Goal: Task Accomplishment & Management: Complete application form

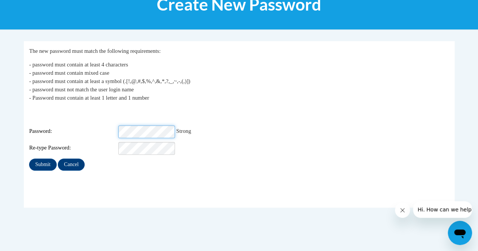
scroll to position [112, 0]
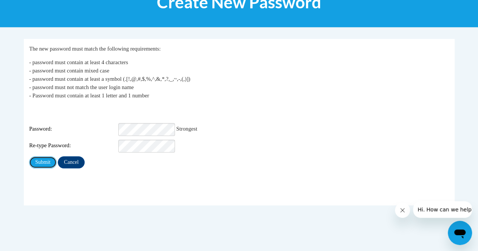
click at [45, 159] on input "Submit" at bounding box center [42, 162] width 27 height 12
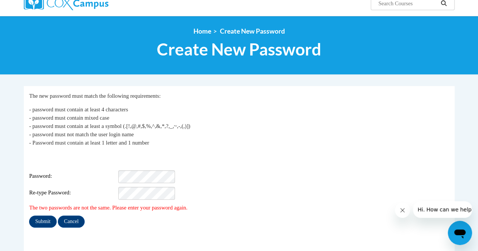
scroll to position [65, 0]
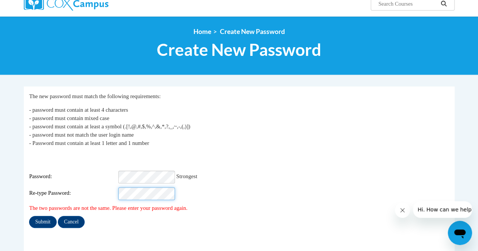
click at [34, 216] on input "Submit" at bounding box center [42, 222] width 27 height 12
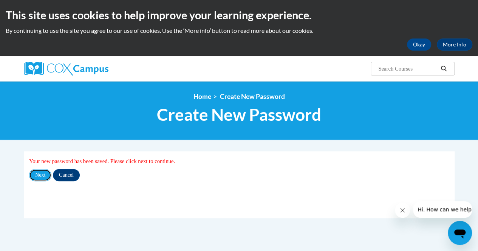
click at [43, 170] on input "Next" at bounding box center [40, 175] width 22 height 12
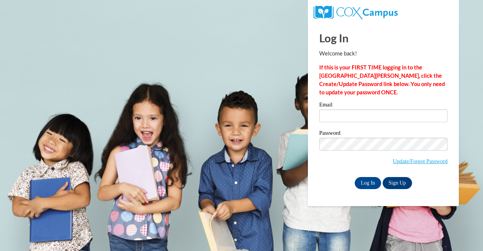
click at [351, 103] on label "Email" at bounding box center [383, 106] width 128 height 8
click at [351, 109] on input "Email" at bounding box center [383, 115] width 128 height 13
click at [366, 117] on input "Email" at bounding box center [383, 115] width 128 height 13
type input "[PERSON_NAME][EMAIL_ADDRESS][DOMAIN_NAME]"
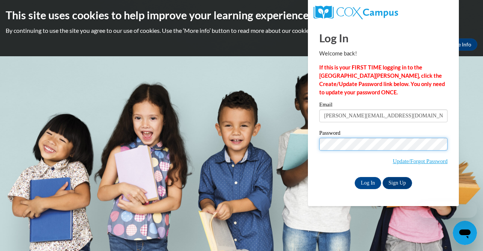
click at [359, 184] on input "Log In" at bounding box center [368, 183] width 26 height 12
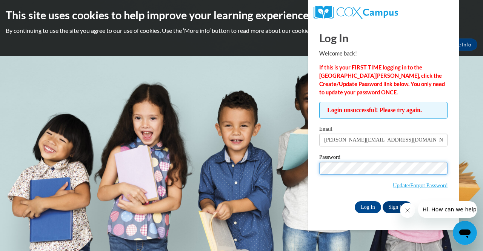
click at [355, 201] on input "Log In" at bounding box center [368, 207] width 26 height 12
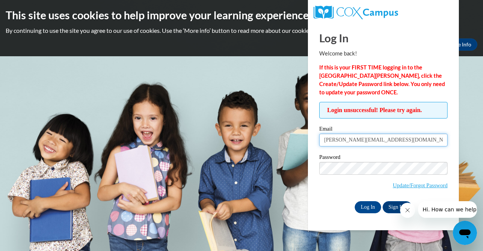
click at [387, 142] on input "[PERSON_NAME][EMAIL_ADDRESS][DOMAIN_NAME]" at bounding box center [383, 140] width 128 height 13
click at [385, 134] on input "[EMAIL_ADDRESS][DOMAIN_NAME]" at bounding box center [383, 140] width 128 height 13
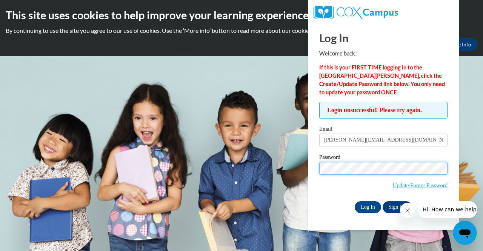
click at [355, 201] on input "Log In" at bounding box center [368, 207] width 26 height 12
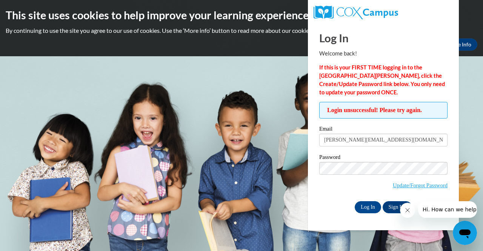
click at [202, 58] on body "This site uses cookies to help improve your learning experience. By continuing …" at bounding box center [241, 125] width 483 height 251
click at [247, 95] on body "This site uses cookies to help improve your learning experience. By continuing …" at bounding box center [241, 125] width 483 height 251
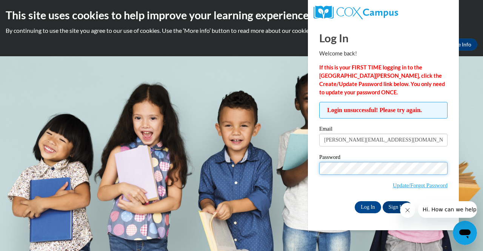
click at [355, 201] on input "Log In" at bounding box center [368, 207] width 26 height 12
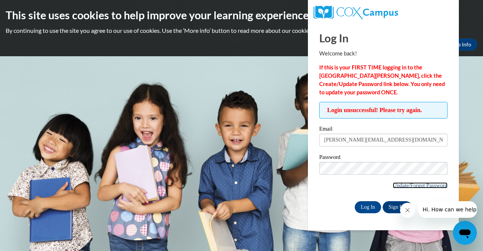
click at [408, 184] on link "Update/Forgot Password" at bounding box center [420, 185] width 55 height 6
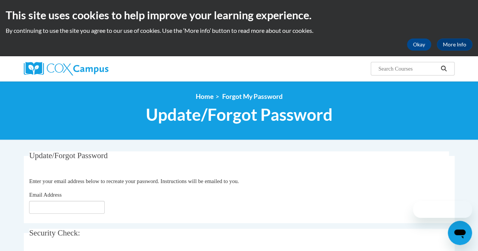
click at [408, 184] on p "Enter your email address below to recreate your password. Instructions will be …" at bounding box center [238, 181] width 419 height 8
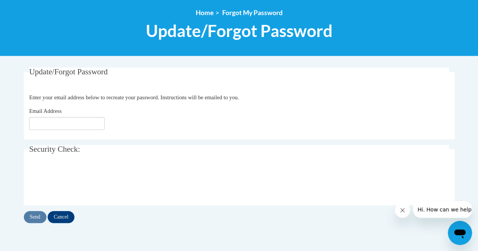
scroll to position [83, 0]
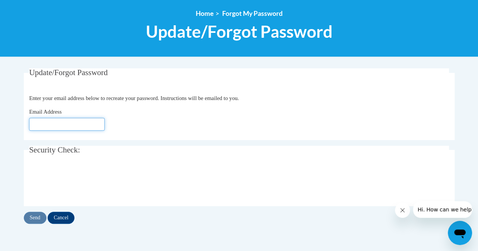
click at [67, 120] on input "Email Address" at bounding box center [67, 124] width 76 height 13
type input "sara.roeder11@gmail.com"
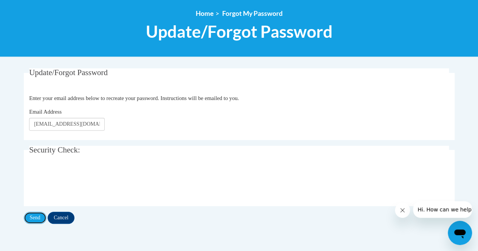
click at [30, 218] on input "Send" at bounding box center [35, 218] width 23 height 12
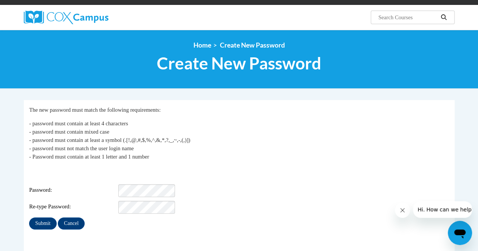
scroll to position [60, 0]
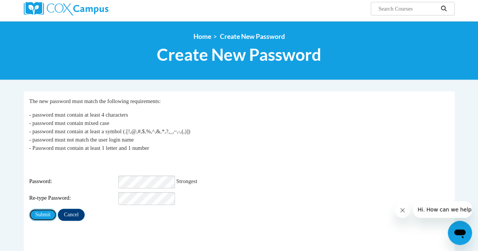
click at [40, 211] on input "Submit" at bounding box center [42, 215] width 27 height 12
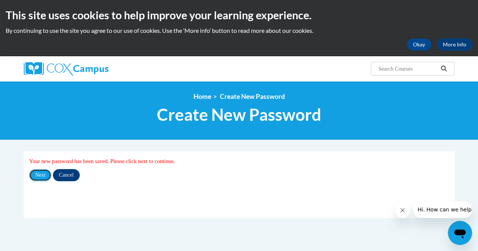
click at [42, 177] on input "Next" at bounding box center [40, 175] width 22 height 12
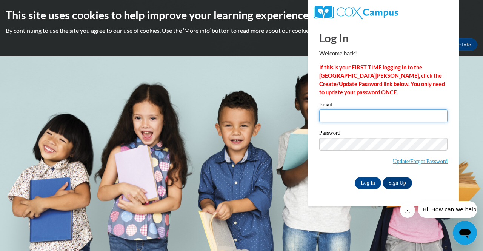
click at [391, 114] on input "Email" at bounding box center [383, 115] width 128 height 13
type input "sara.roeder@gmail.com"
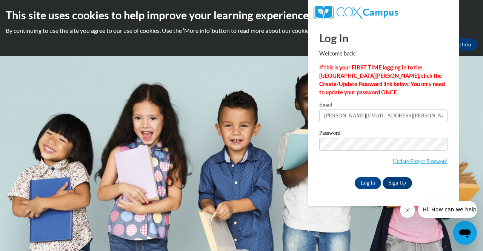
click at [326, 179] on div "Log In Sign Up" at bounding box center [383, 183] width 128 height 12
click at [368, 182] on input "Log In" at bounding box center [368, 183] width 26 height 12
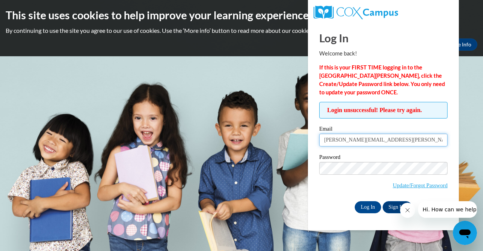
click at [351, 139] on input "[PERSON_NAME][EMAIL_ADDRESS][PERSON_NAME][DOMAIN_NAME]" at bounding box center [383, 140] width 128 height 13
type input "[PERSON_NAME][EMAIL_ADDRESS][DOMAIN_NAME]"
click at [337, 198] on div "Password Update/Forgot Password" at bounding box center [383, 176] width 128 height 45
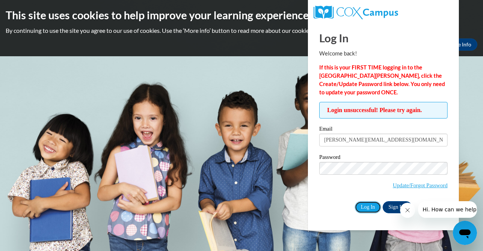
click at [364, 211] on input "Log In" at bounding box center [368, 207] width 26 height 12
click at [392, 207] on link "Sign Up" at bounding box center [397, 207] width 29 height 12
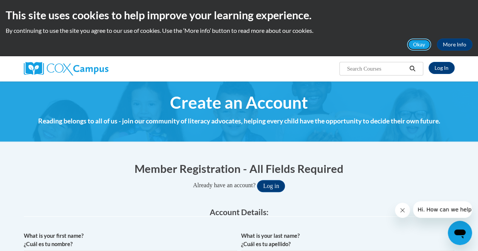
click at [411, 43] on button "Okay" at bounding box center [419, 45] width 24 height 12
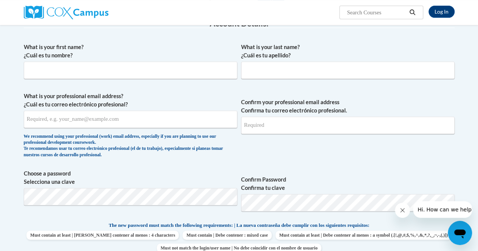
scroll to position [141, 0]
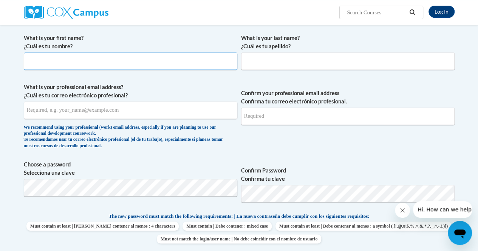
click at [180, 61] on input "What is your first name? ¿Cuál es tu nombre?" at bounding box center [130, 60] width 213 height 17
type input "[PERSON_NAME]"
